Goal: Task Accomplishment & Management: Use online tool/utility

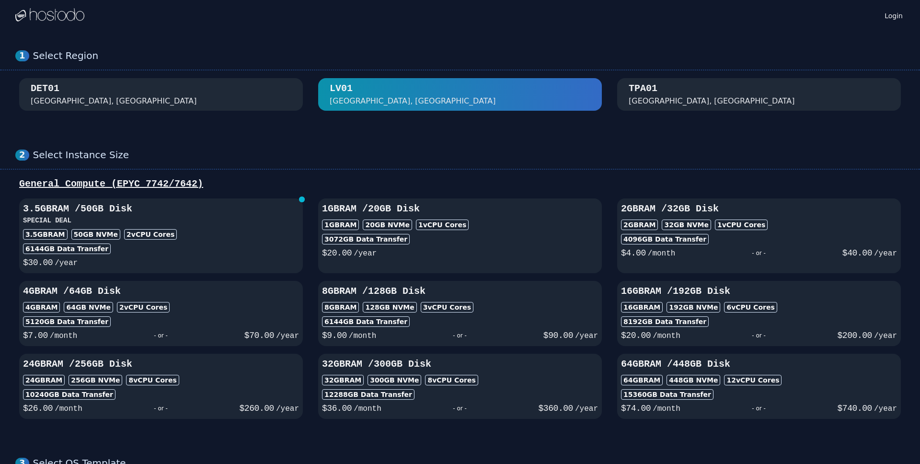
click at [161, 95] on div "DET01 [GEOGRAPHIC_DATA], [GEOGRAPHIC_DATA]" at bounding box center [161, 94] width 261 height 25
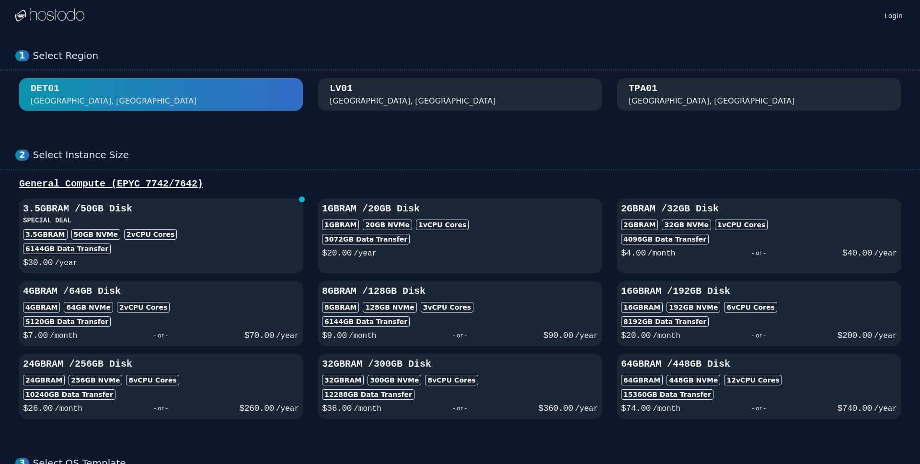
click at [160, 89] on div "DET01 [GEOGRAPHIC_DATA], [GEOGRAPHIC_DATA]" at bounding box center [161, 94] width 261 height 25
click at [471, 102] on div "[GEOGRAPHIC_DATA], [GEOGRAPHIC_DATA]" at bounding box center [460, 94] width 261 height 25
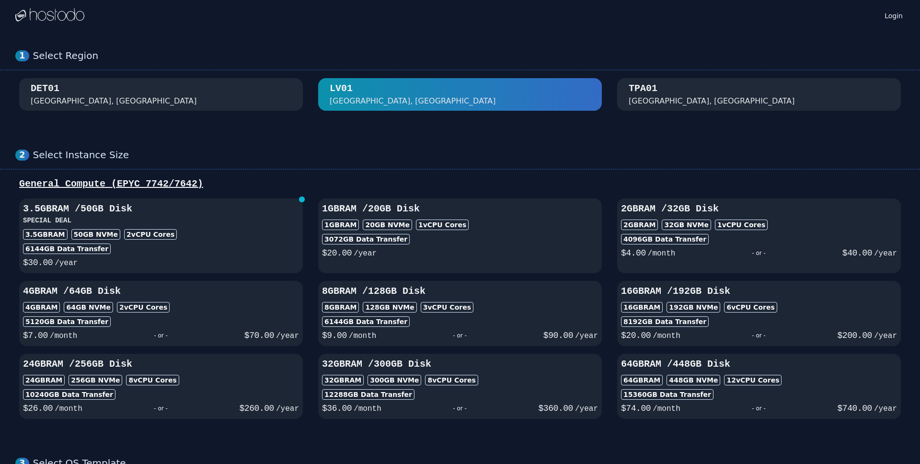
click at [726, 112] on div "1 Select Region [GEOGRAPHIC_DATA]" at bounding box center [460, 80] width 920 height 99
click at [687, 89] on div "TPA01 [GEOGRAPHIC_DATA], [GEOGRAPHIC_DATA]" at bounding box center [759, 94] width 261 height 25
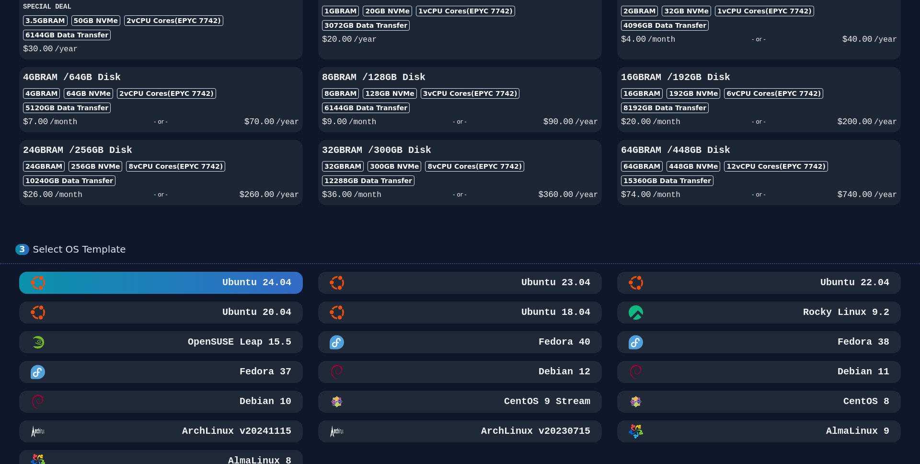
scroll to position [11, 0]
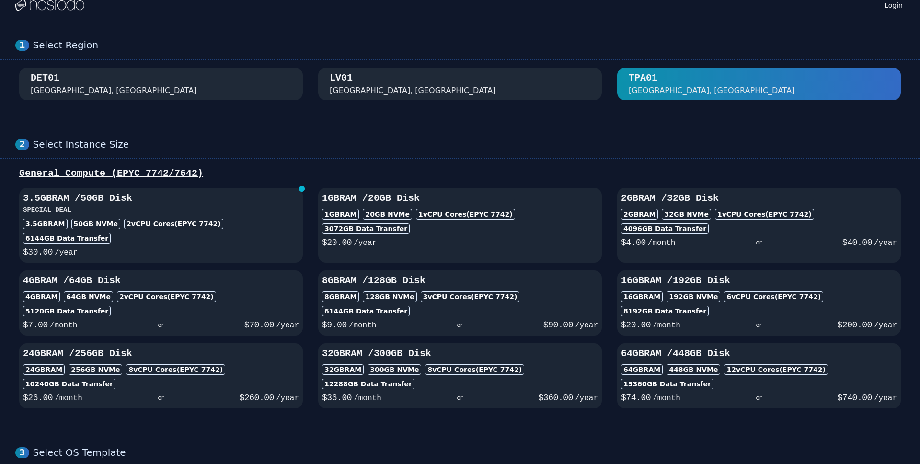
click at [515, 74] on div "[GEOGRAPHIC_DATA], [GEOGRAPHIC_DATA]" at bounding box center [460, 83] width 261 height 25
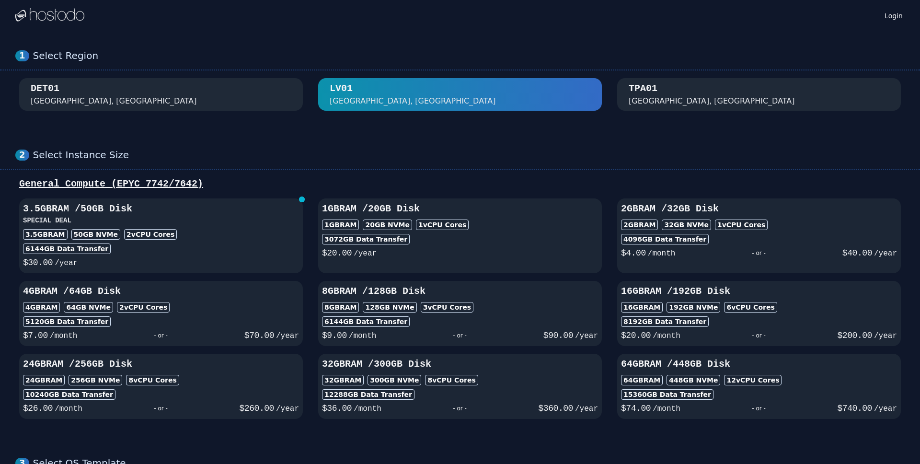
click at [29, 19] on img at bounding box center [49, 15] width 69 height 14
click at [35, 17] on img at bounding box center [49, 15] width 69 height 14
